Goal: Contribute content: Add original content to the website for others to see

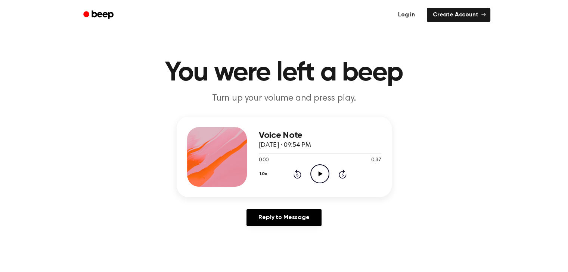
click at [410, 14] on link "Log in" at bounding box center [406, 14] width 32 height 17
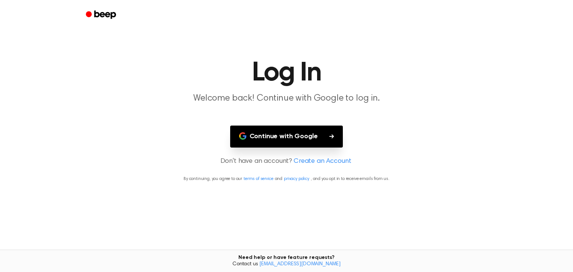
click at [282, 135] on button "Continue with Google" at bounding box center [286, 137] width 113 height 22
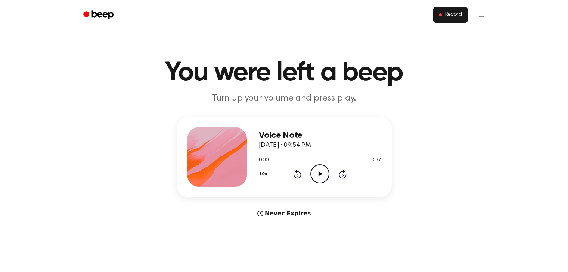
click at [454, 14] on span "Record" at bounding box center [452, 15] width 17 height 7
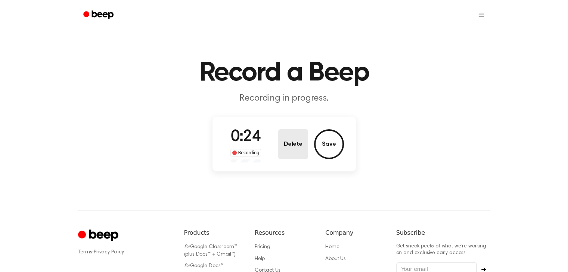
click at [294, 143] on button "Delete" at bounding box center [293, 144] width 30 height 30
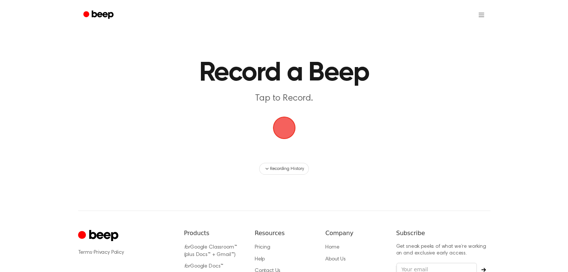
click at [284, 131] on span "button" at bounding box center [284, 128] width 38 height 38
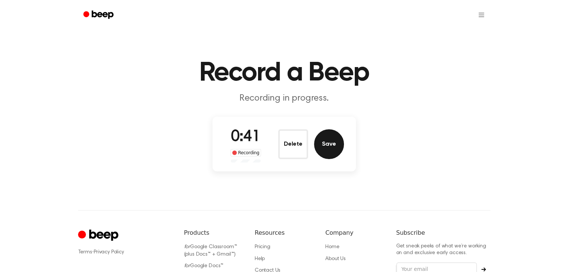
click at [328, 145] on button "Save" at bounding box center [329, 144] width 30 height 30
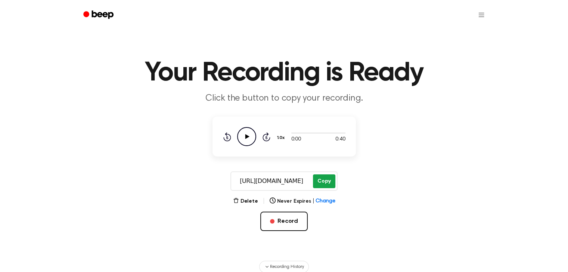
click at [324, 182] on button "Copy" at bounding box center [324, 182] width 22 height 14
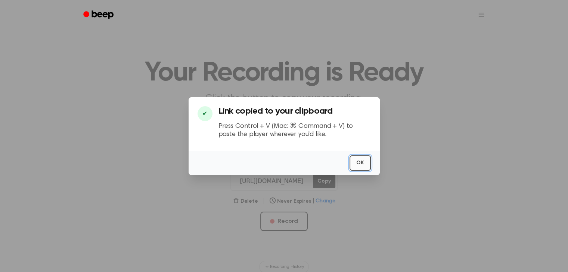
click at [359, 162] on button "OK" at bounding box center [359, 163] width 21 height 15
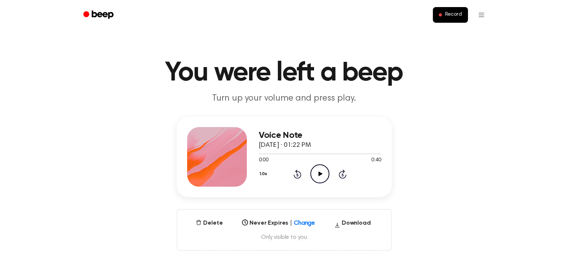
click at [319, 174] on icon at bounding box center [320, 174] width 4 height 5
